Goal: Information Seeking & Learning: Learn about a topic

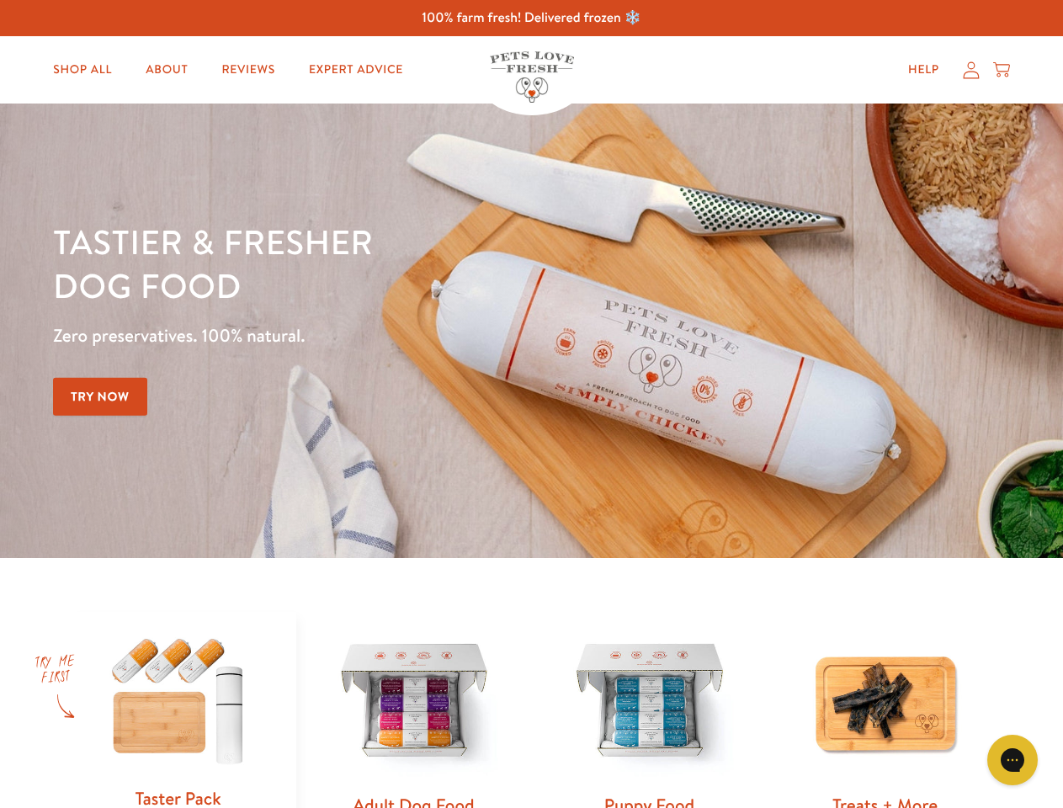
click at [531, 404] on div "Tastier & fresher dog food Zero preservatives. 100% natural. Try Now" at bounding box center [372, 331] width 638 height 222
click at [1012, 760] on icon "Gorgias live chat" at bounding box center [1012, 759] width 16 height 16
